Goal: Transaction & Acquisition: Purchase product/service

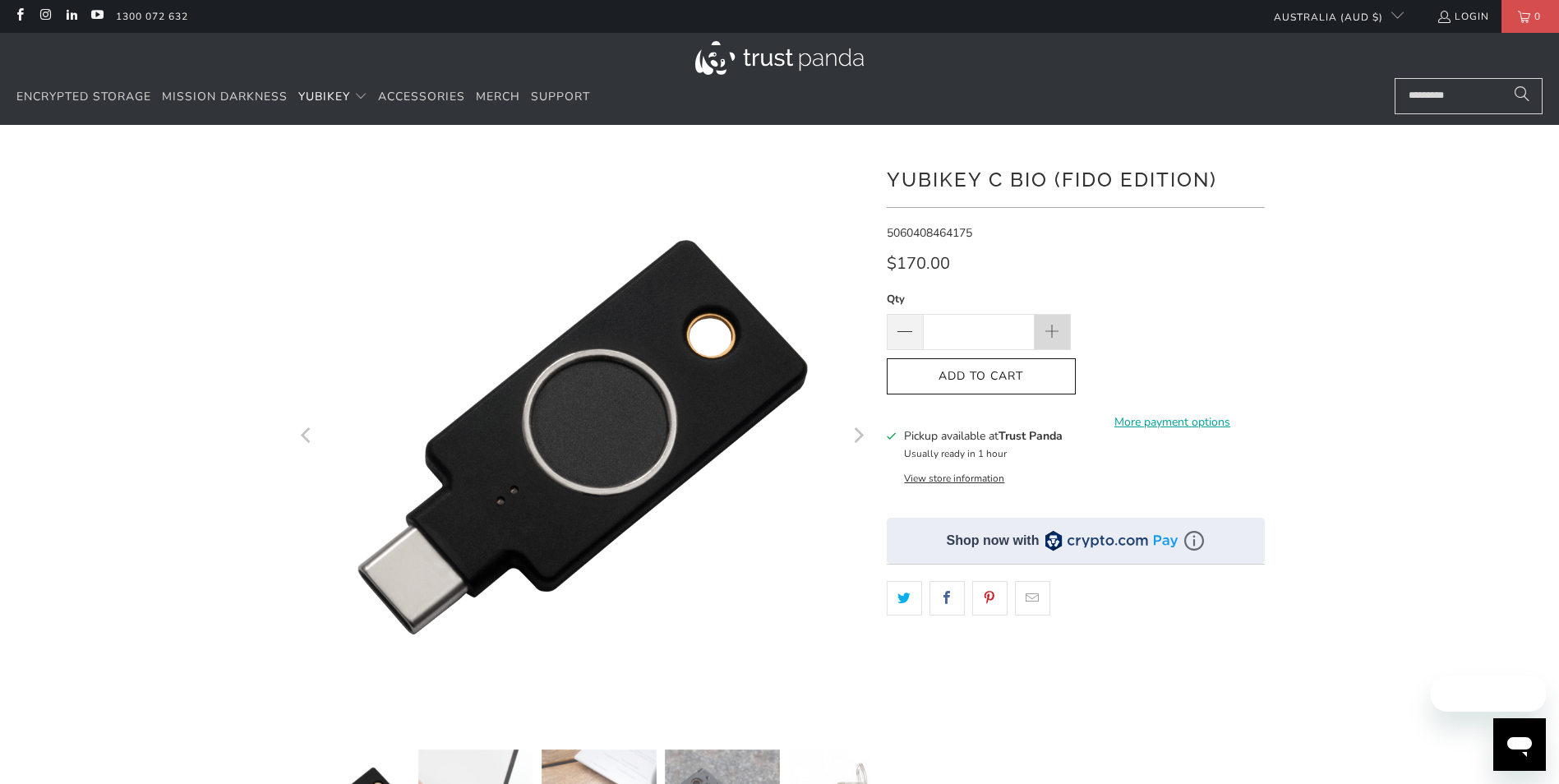
click at [1062, 335] on span at bounding box center [1052, 331] width 36 height 36
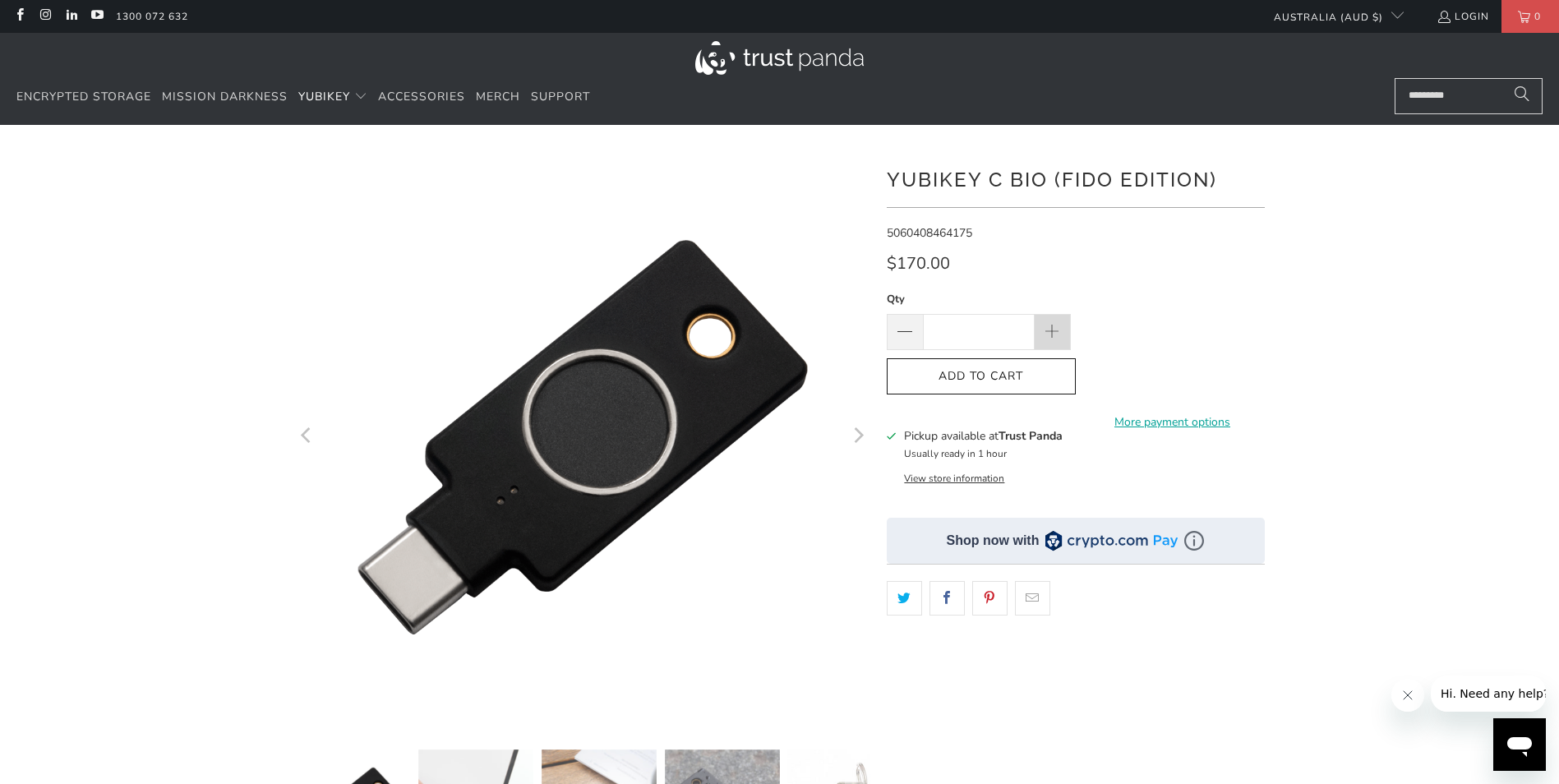
click at [1062, 335] on span at bounding box center [1052, 331] width 36 height 36
click at [905, 336] on span at bounding box center [905, 332] width 19 height 19
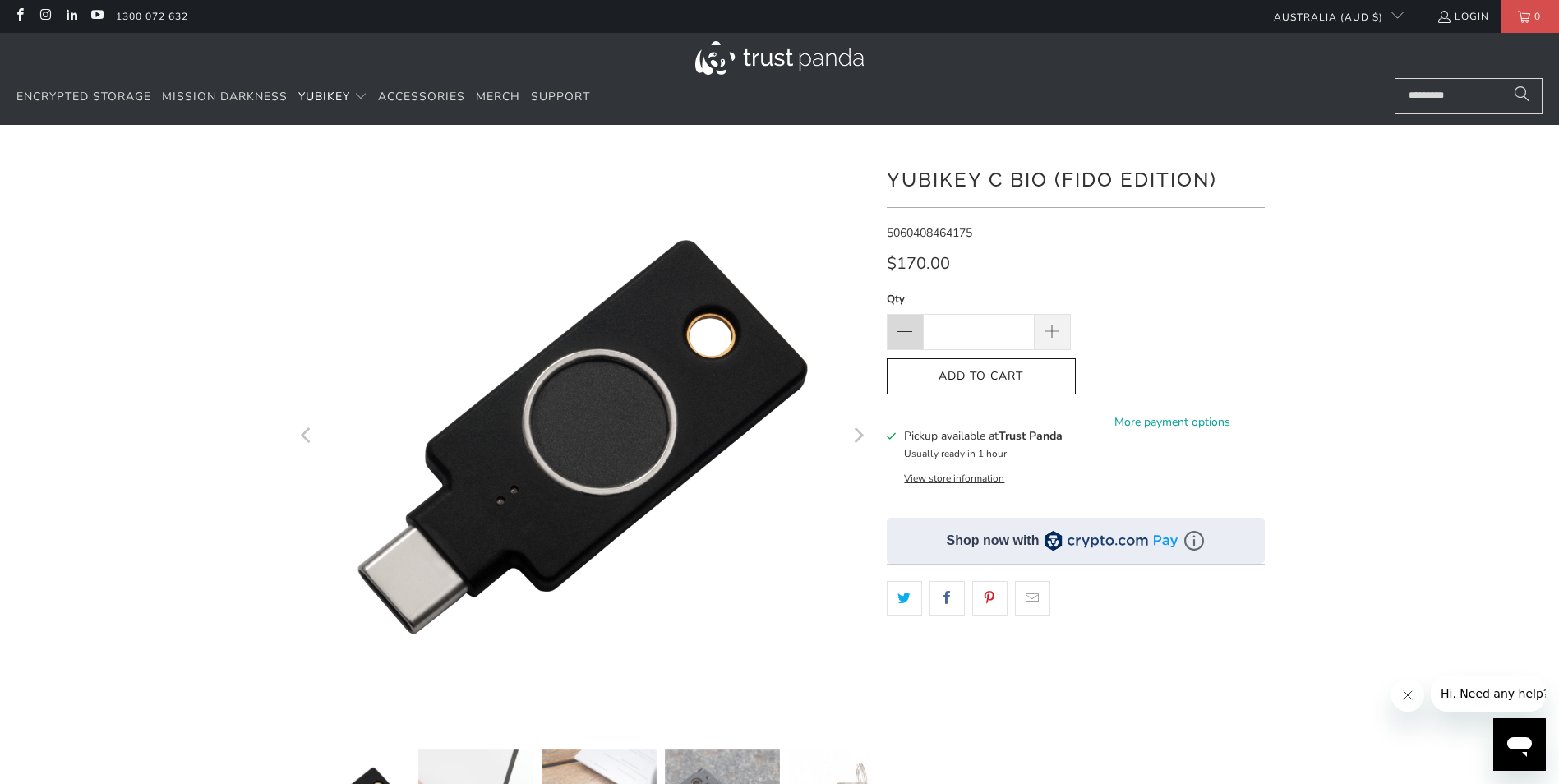
click at [905, 336] on span at bounding box center [905, 332] width 19 height 19
click at [1060, 325] on span at bounding box center [1051, 332] width 18 height 18
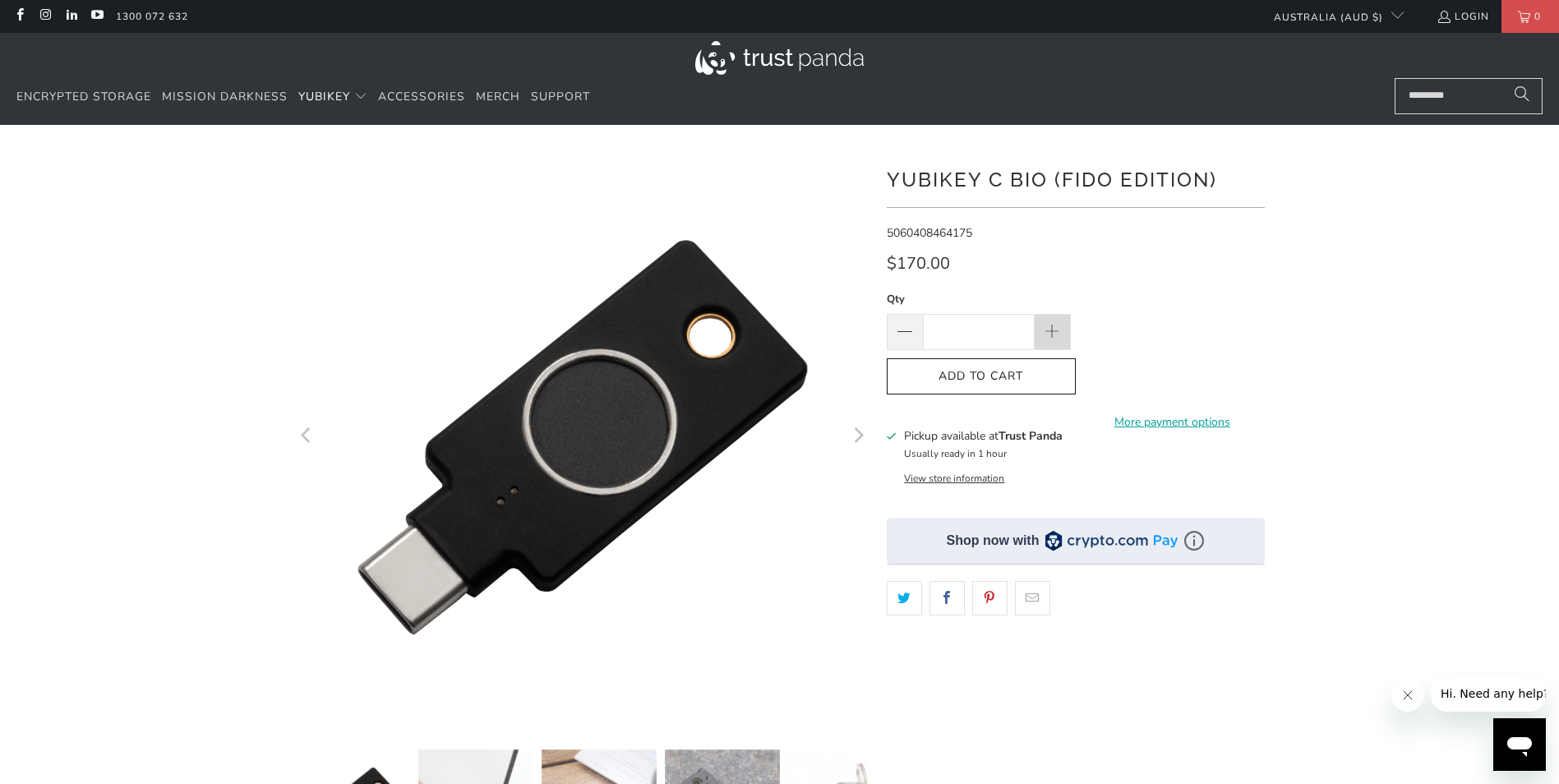
click at [1060, 325] on span at bounding box center [1051, 332] width 18 height 18
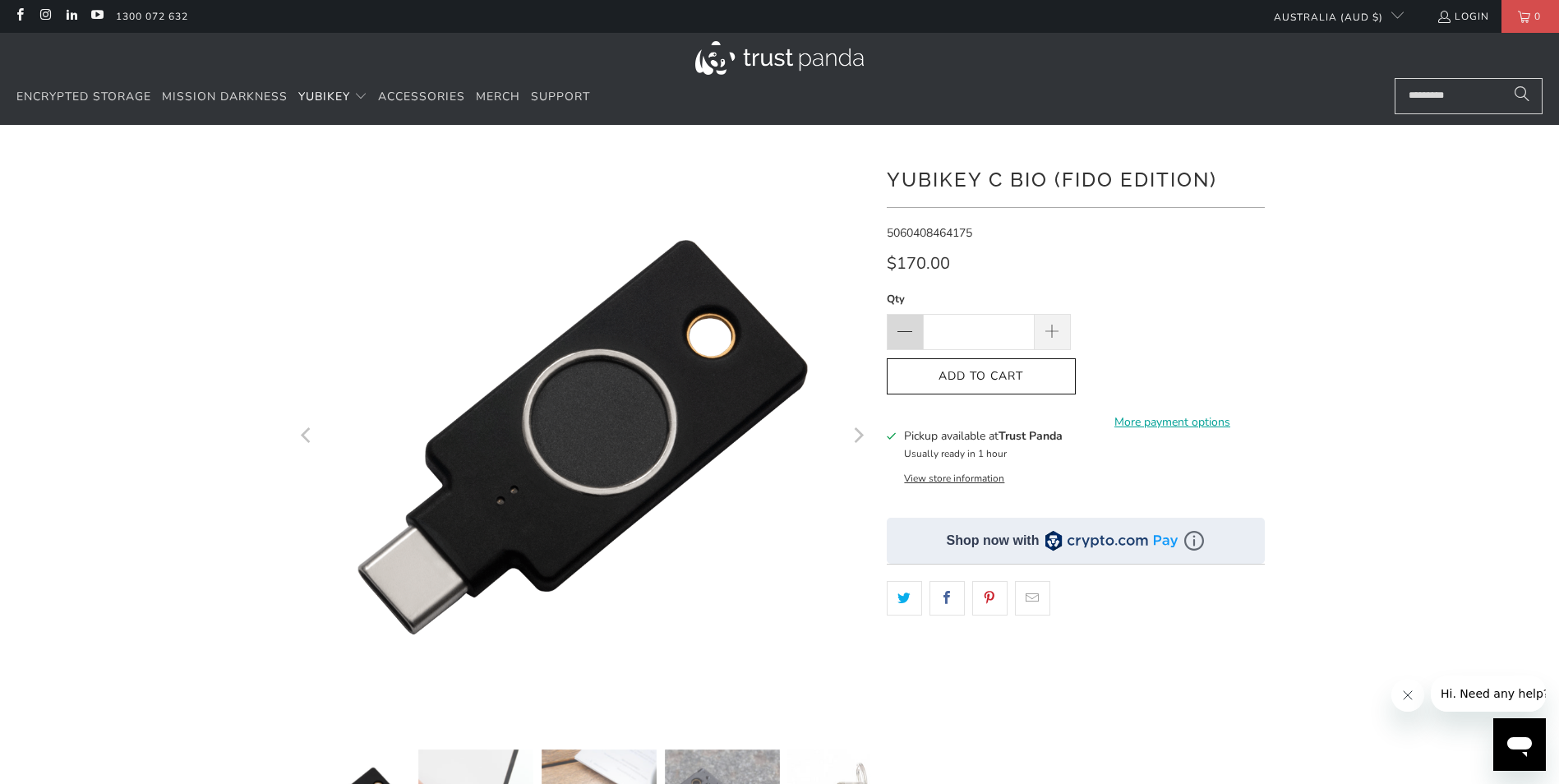
click at [897, 334] on span at bounding box center [905, 332] width 19 height 19
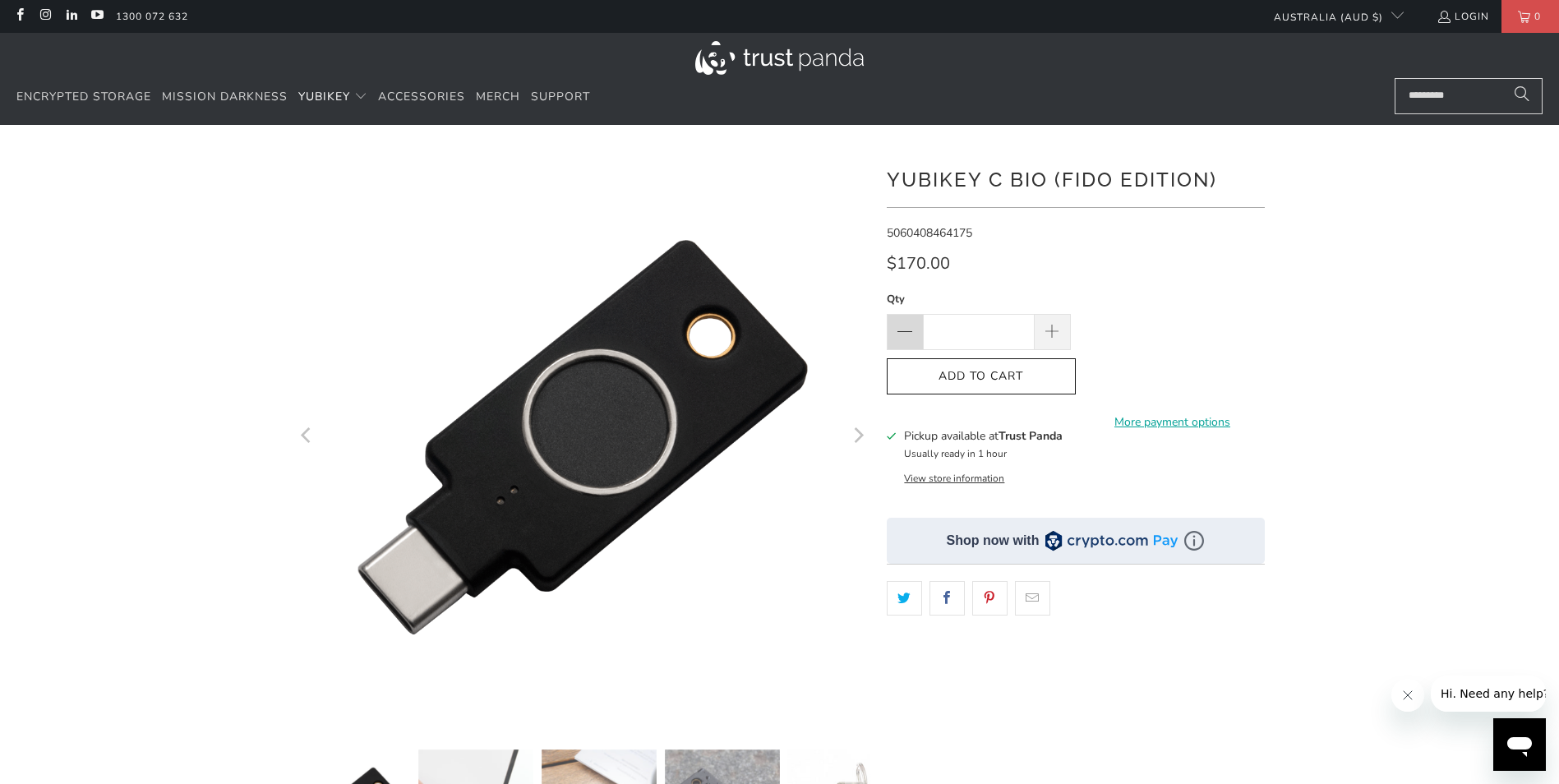
click at [897, 334] on span at bounding box center [905, 332] width 19 height 19
type input "*"
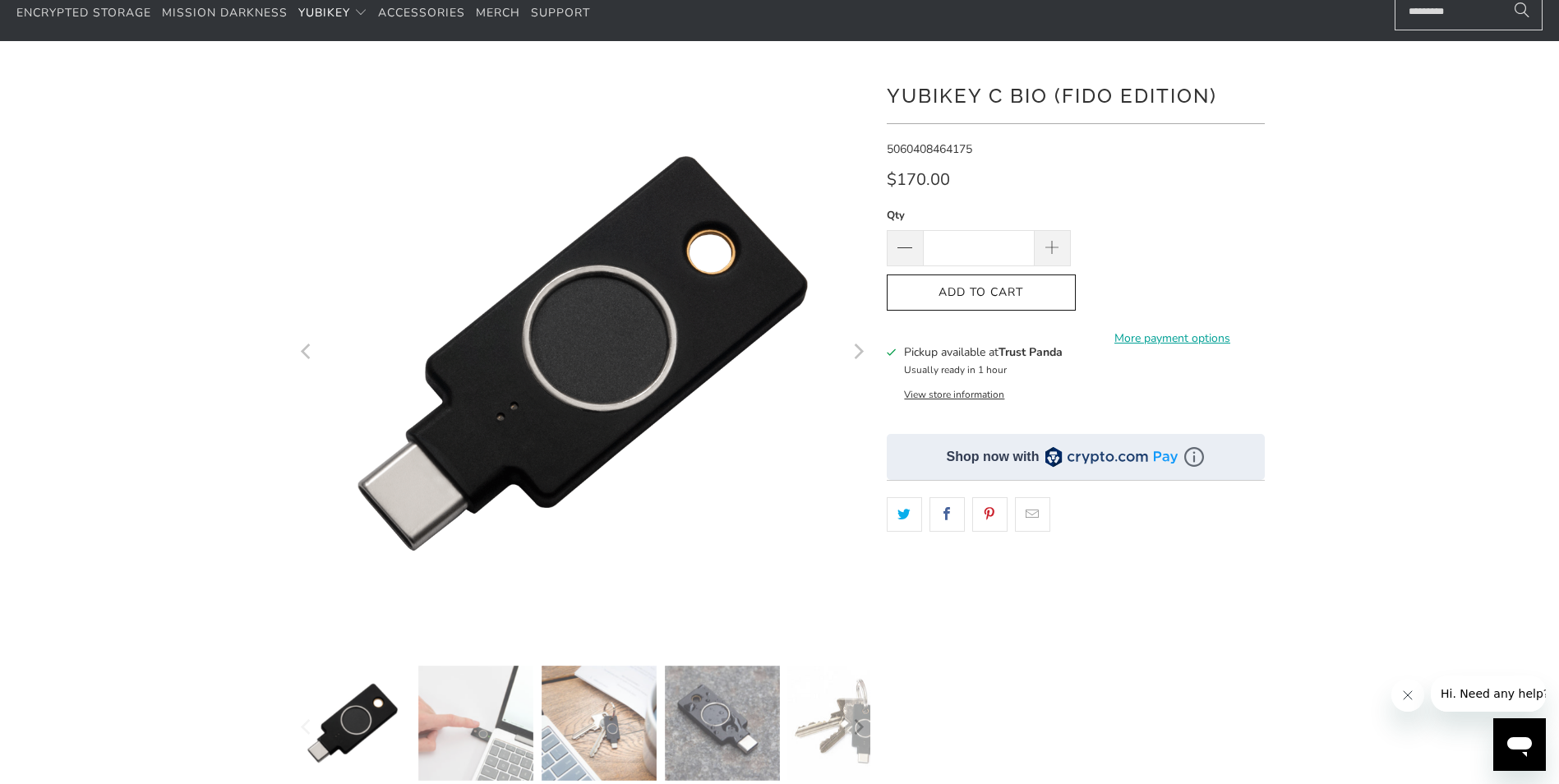
scroll to position [411, 0]
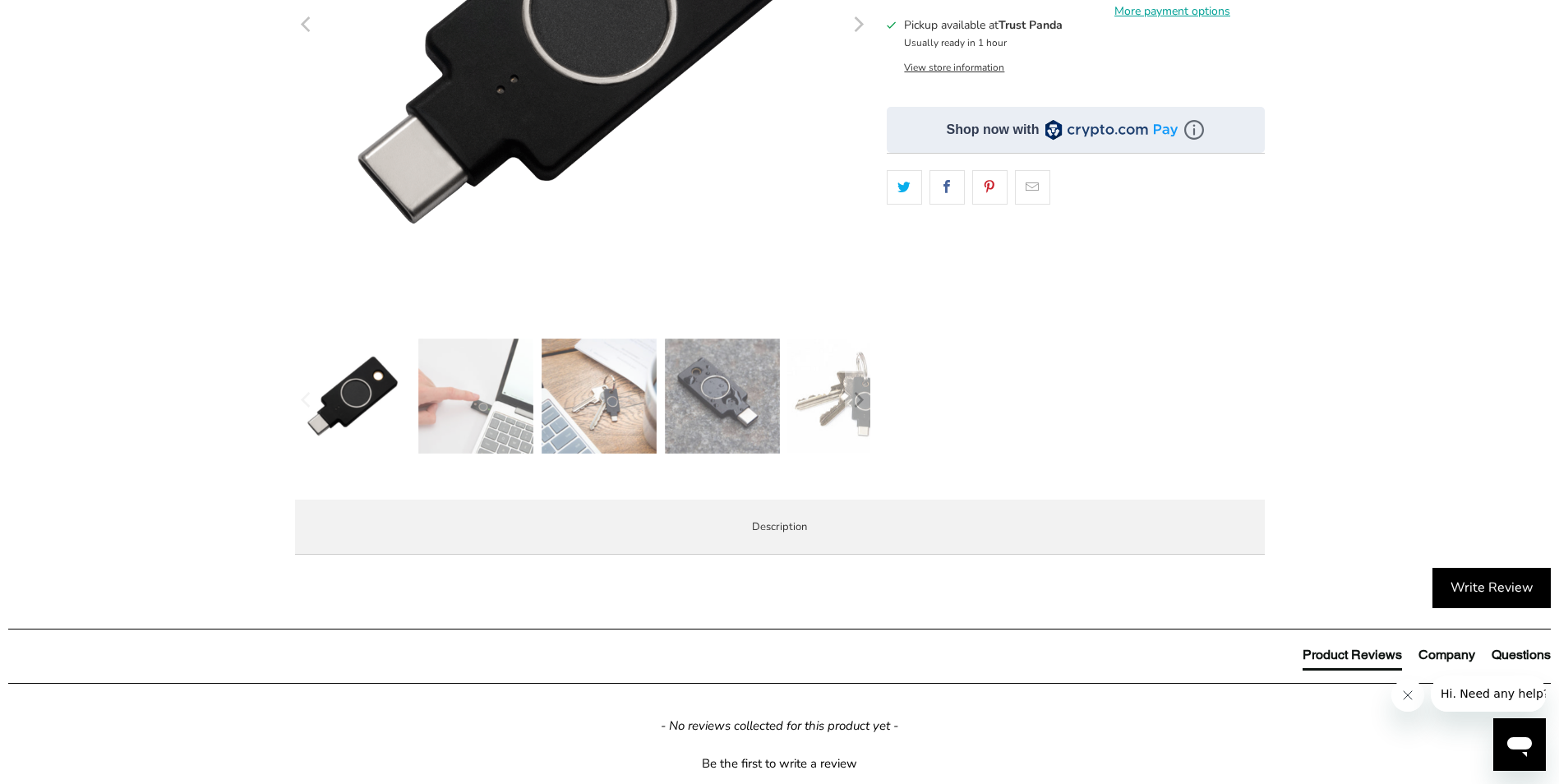
click at [754, 405] on img at bounding box center [722, 396] width 115 height 115
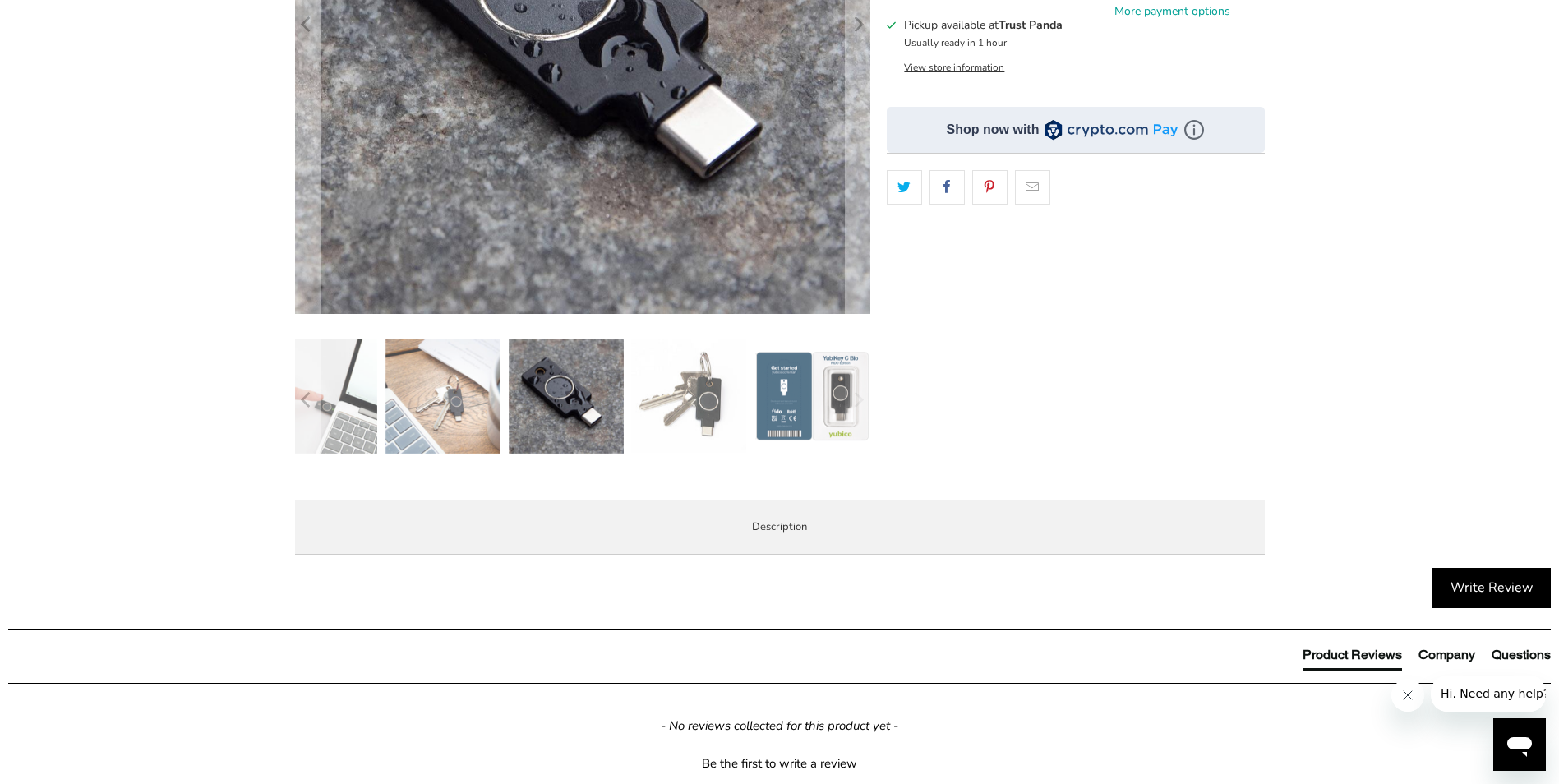
click at [730, 381] on img at bounding box center [688, 396] width 115 height 115
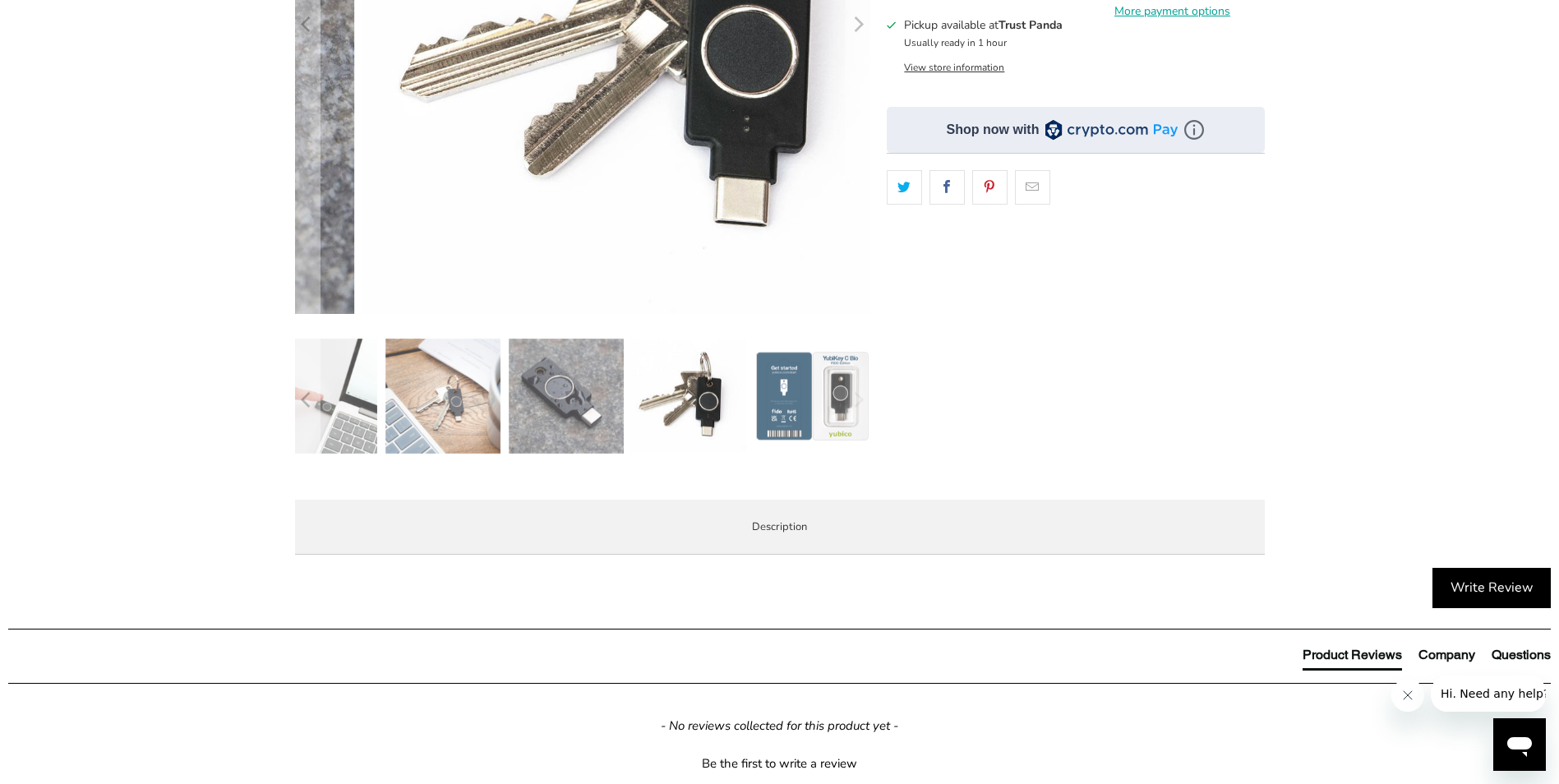
click at [770, 383] on img at bounding box center [812, 396] width 115 height 115
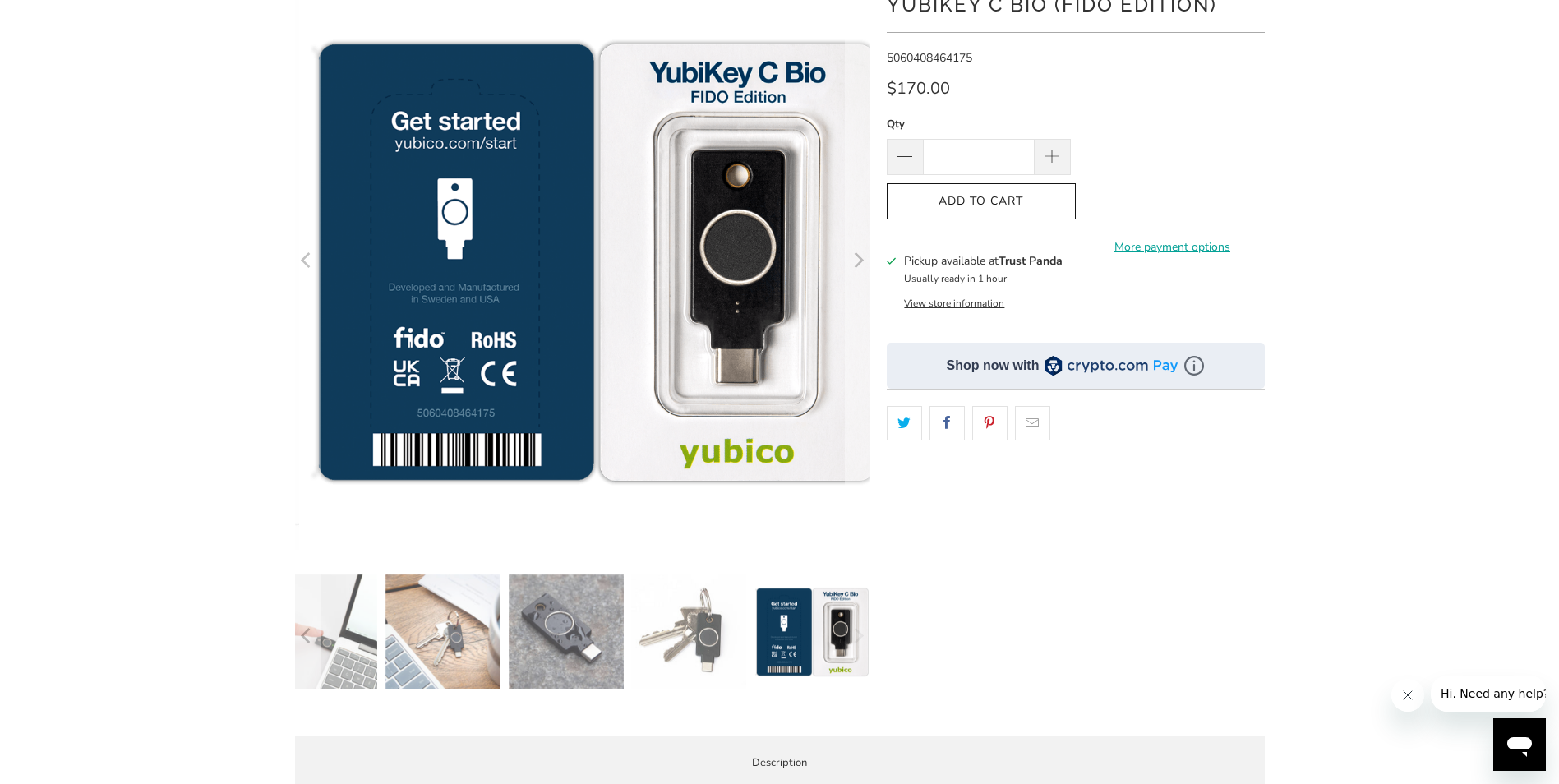
scroll to position [0, 0]
